Goal: Use online tool/utility

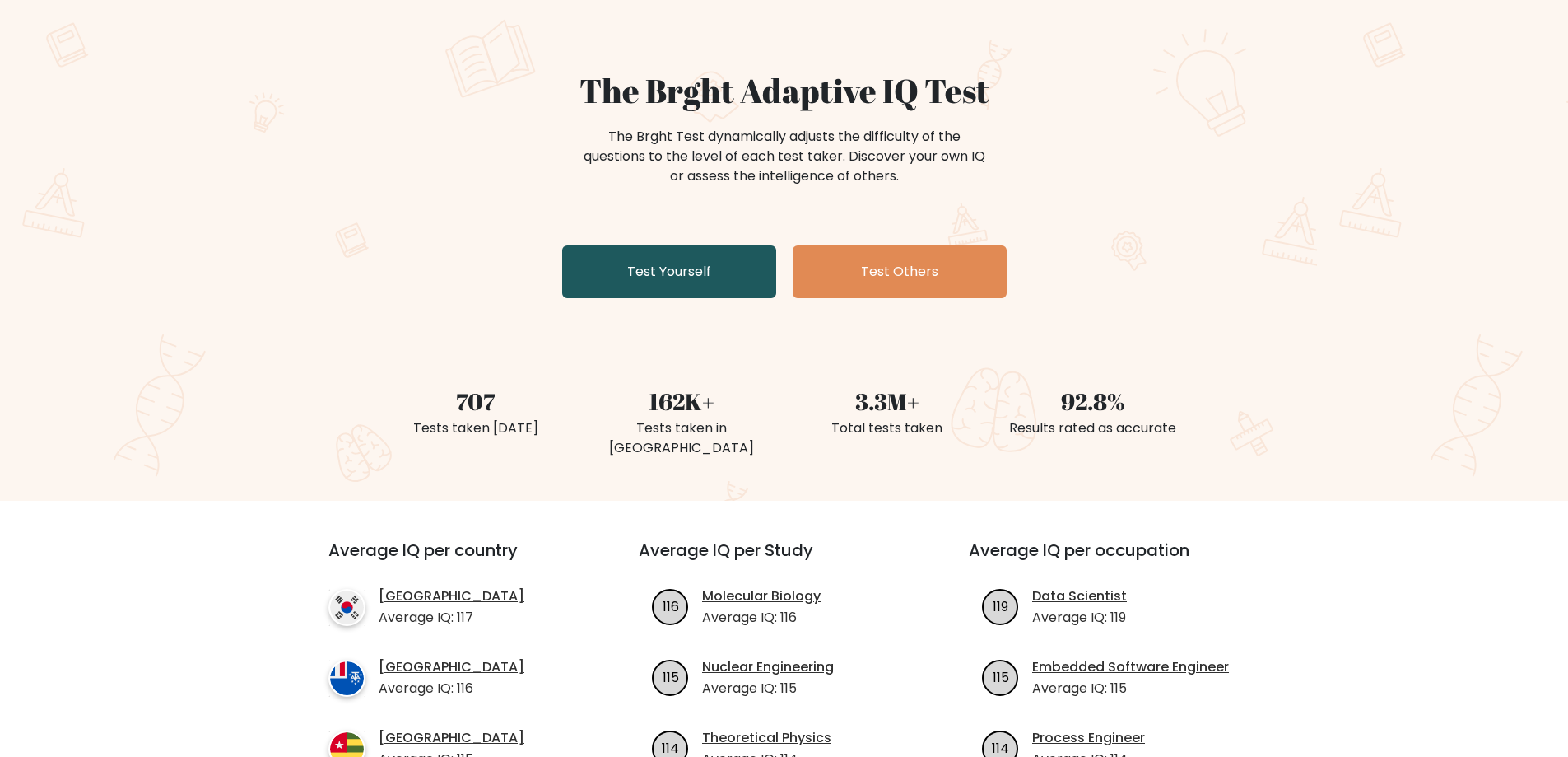
scroll to position [82, 0]
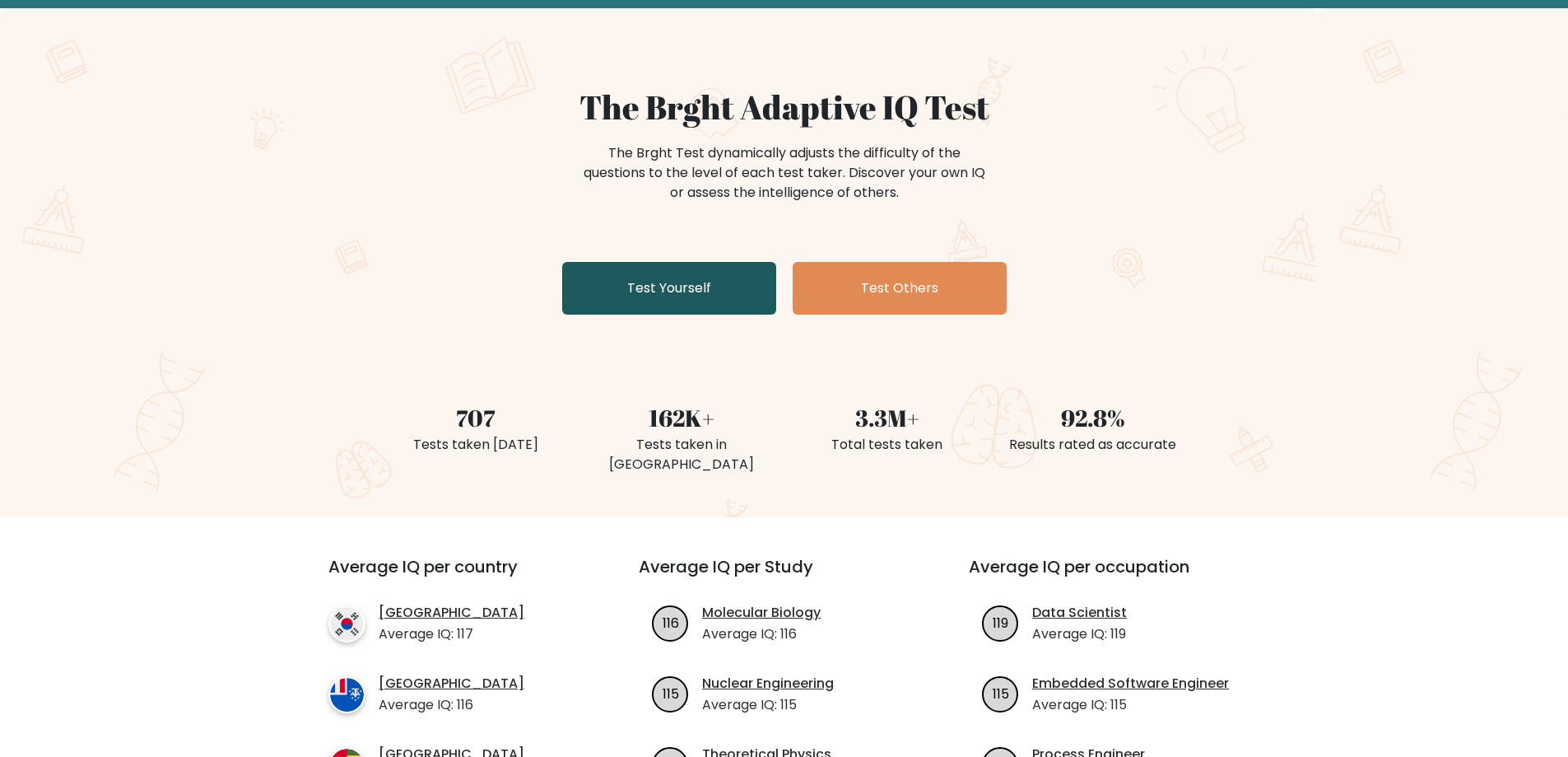
click at [686, 289] on link "Test Yourself" at bounding box center [669, 288] width 214 height 53
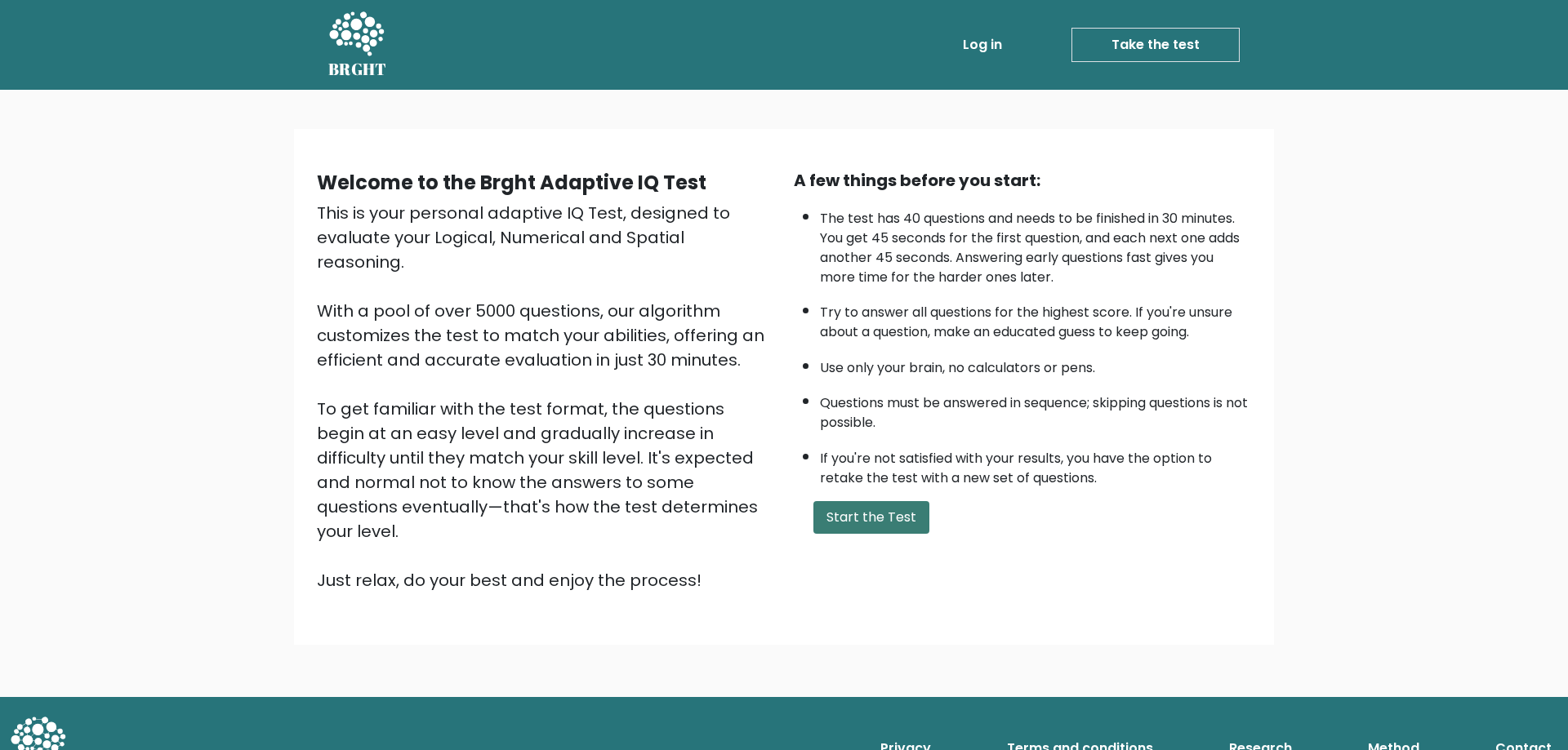
click at [857, 518] on button "Start the Test" at bounding box center [871, 518] width 116 height 33
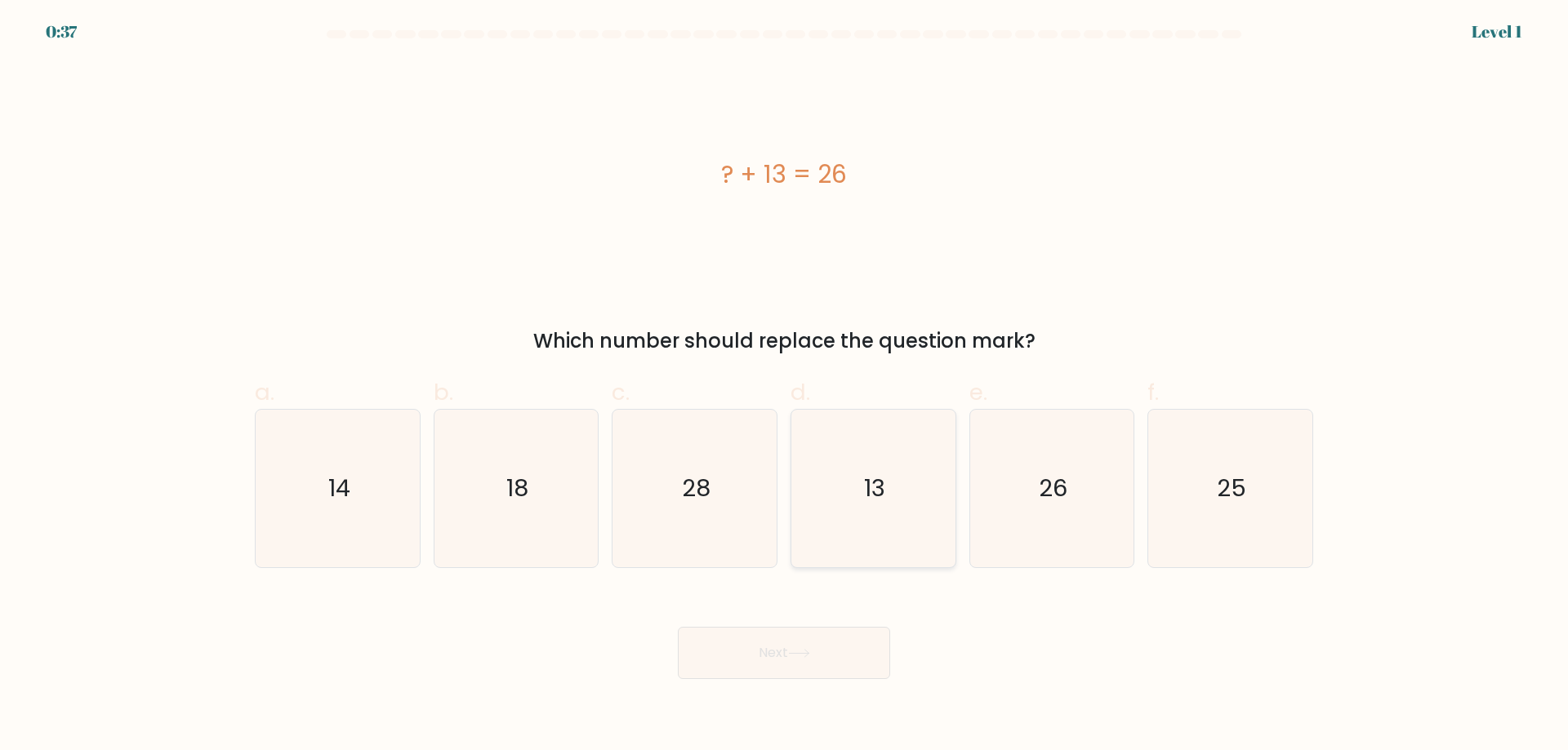
click at [846, 498] on icon "13" at bounding box center [874, 488] width 158 height 158
click at [784, 386] on input "d. 13" at bounding box center [784, 381] width 1 height 11
radio input "true"
click at [790, 646] on button "Next" at bounding box center [784, 653] width 212 height 52
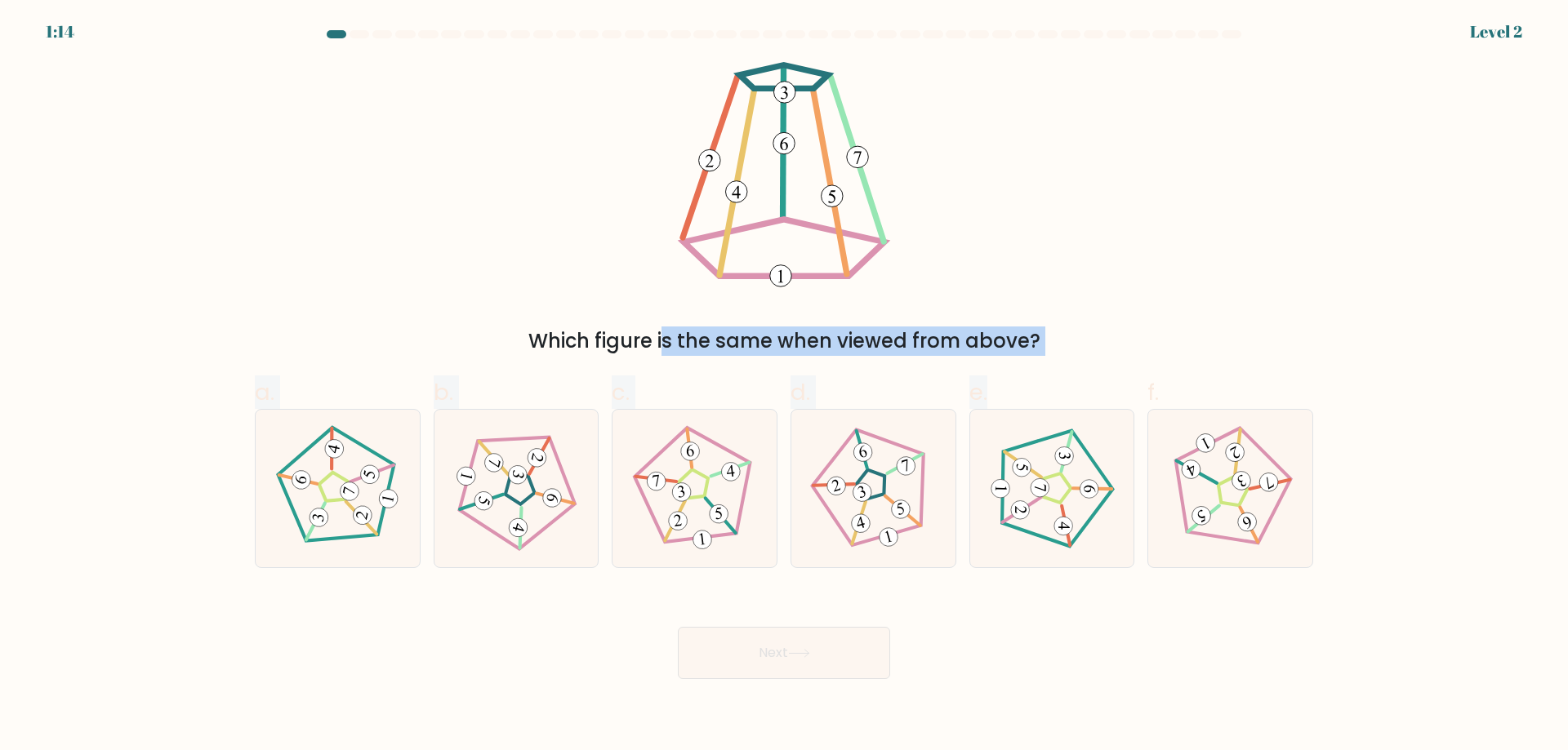
drag, startPoint x: 661, startPoint y: 56, endPoint x: 1032, endPoint y: 372, distance: 487.3
click at [1032, 372] on form at bounding box center [784, 354] width 1568 height 649
click at [882, 239] on 17 at bounding box center [857, 160] width 53 height 165
